Goal: Information Seeking & Learning: Learn about a topic

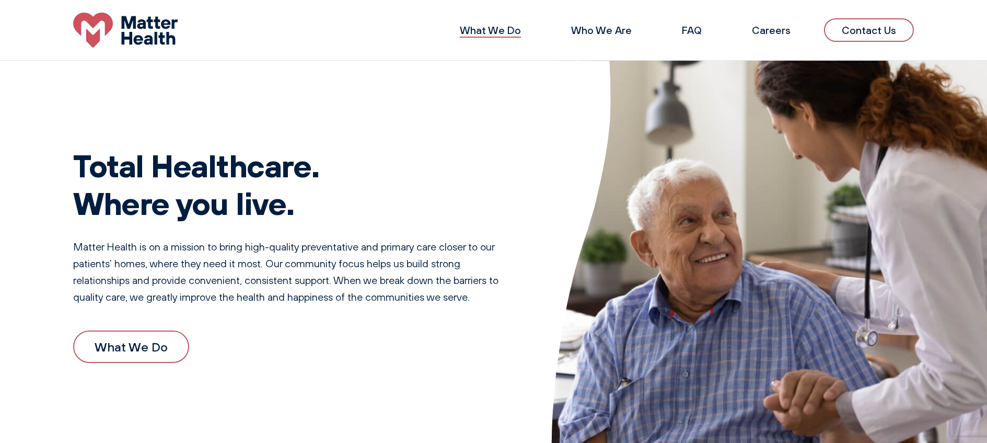
click at [507, 29] on link "What We Do" at bounding box center [490, 30] width 61 height 13
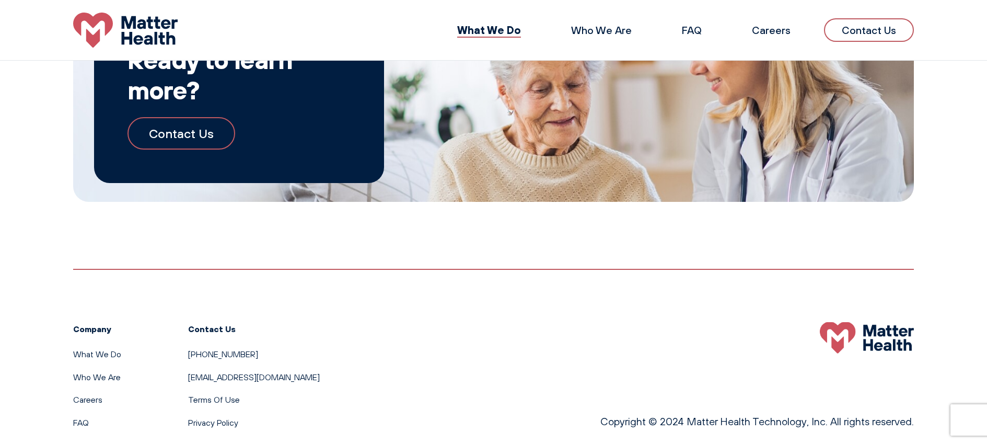
scroll to position [1059, 0]
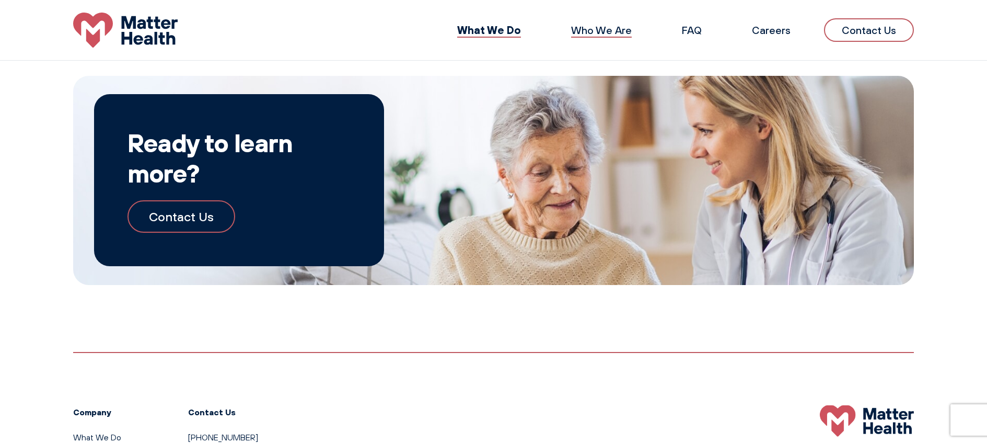
click at [615, 27] on link "Who We Are" at bounding box center [601, 30] width 61 height 13
